Goal: Task Accomplishment & Management: Manage account settings

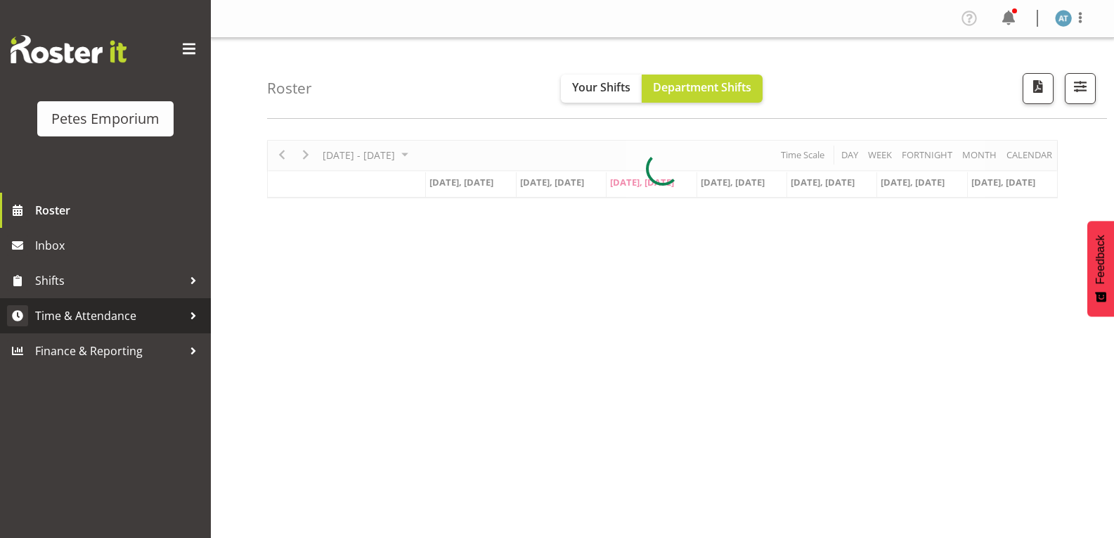
click at [138, 324] on span "Time & Attendance" at bounding box center [109, 315] width 148 height 21
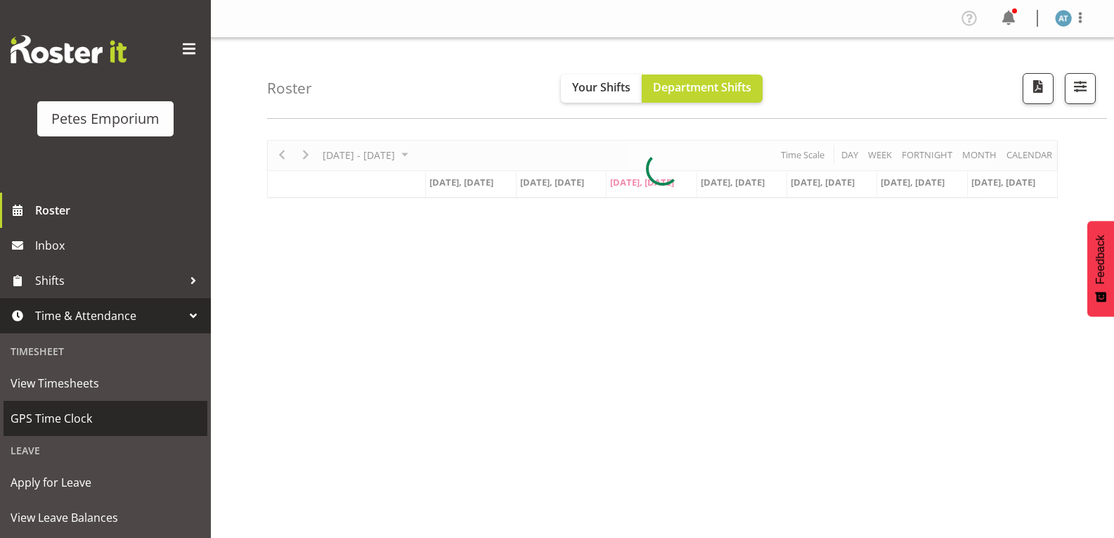
click at [110, 428] on span "GPS Time Clock" at bounding box center [106, 418] width 190 height 21
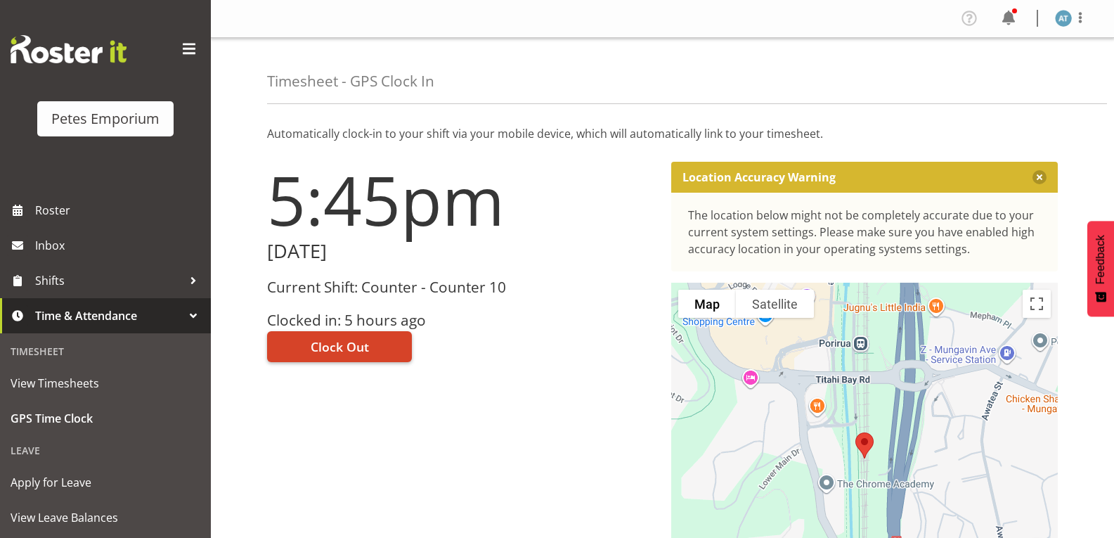
click at [390, 356] on button "Clock Out" at bounding box center [339, 346] width 145 height 31
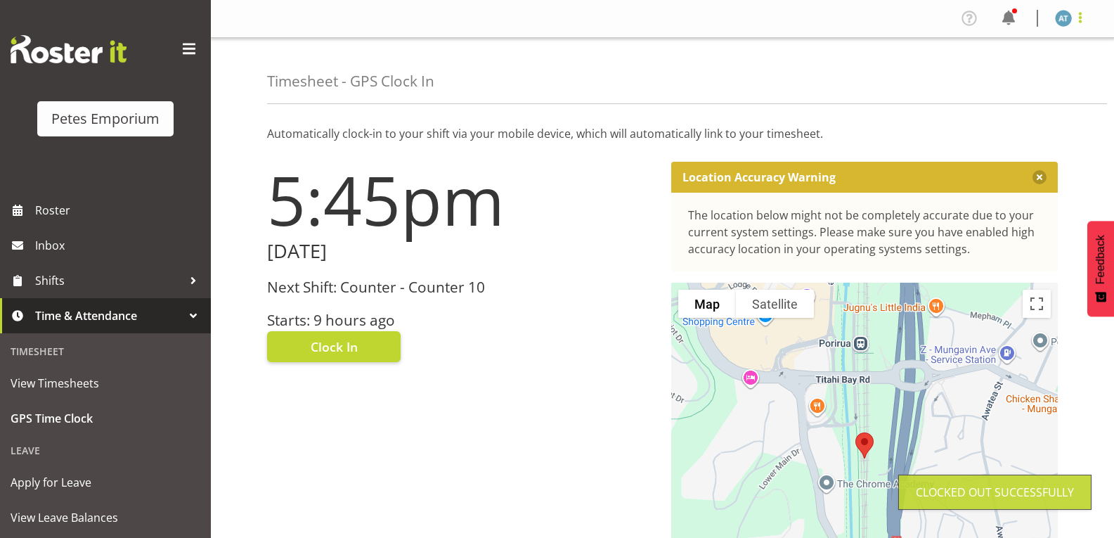
click at [1082, 20] on span at bounding box center [1080, 17] width 17 height 17
click at [1052, 76] on link "Log Out" at bounding box center [1021, 73] width 135 height 25
